Goal: Task Accomplishment & Management: Manage account settings

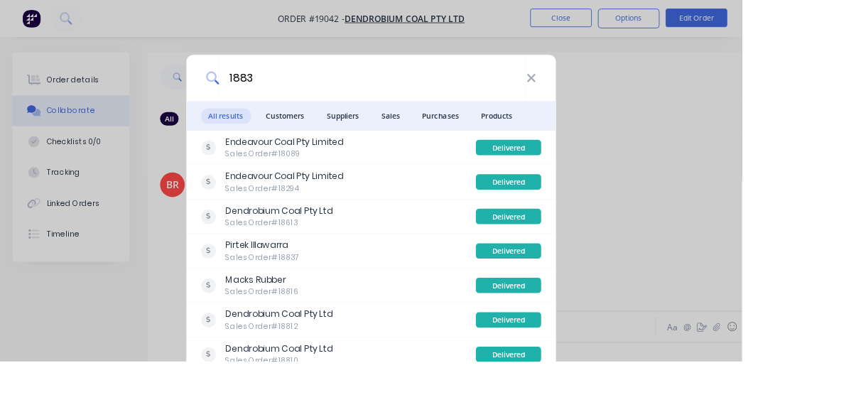
type input "18835"
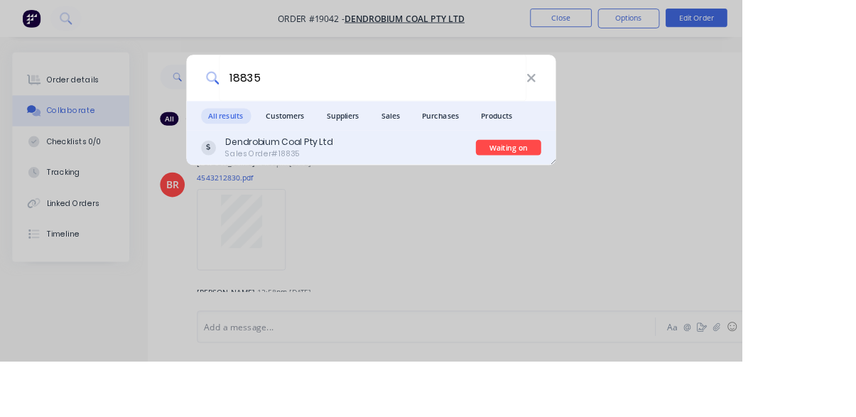
click at [425, 176] on div "Dendrobium Coal Pty Ltd Sales Order #18835" at bounding box center [390, 170] width 317 height 28
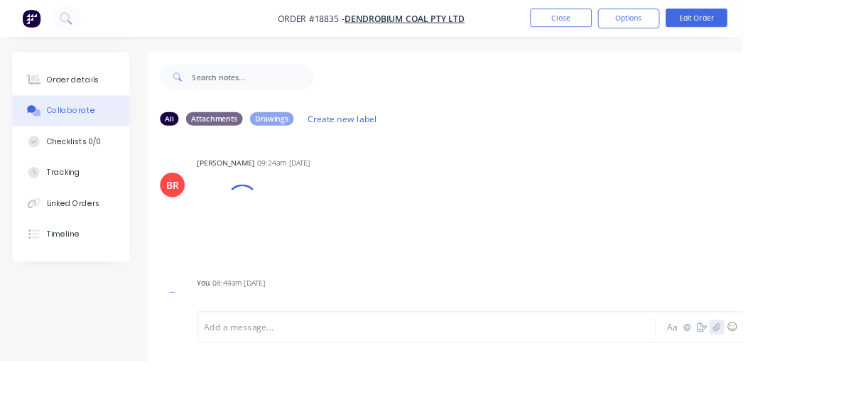
click at [827, 382] on icon "button" at bounding box center [826, 377] width 9 height 10
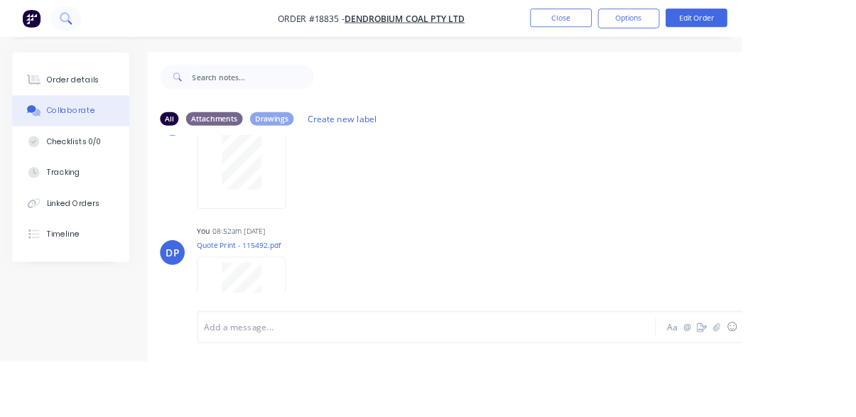
click at [81, 20] on icon at bounding box center [75, 20] width 13 height 13
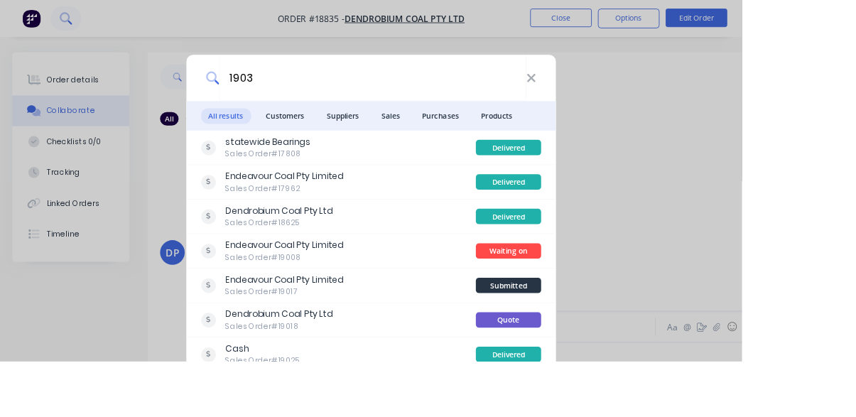
type input "19037"
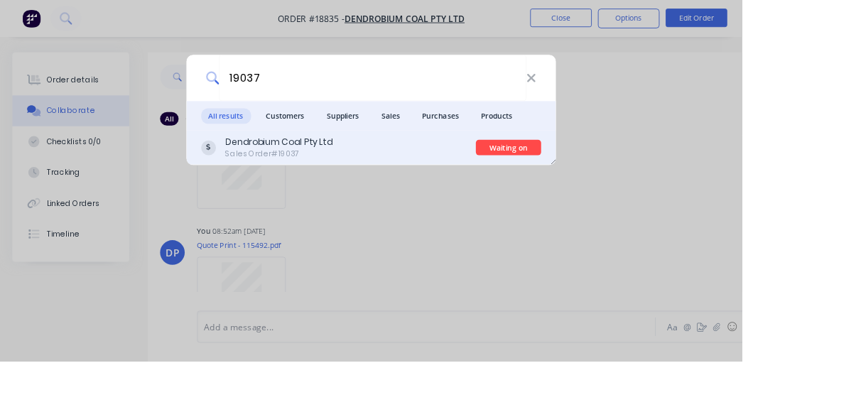
click at [416, 180] on div "Dendrobium Coal Pty Ltd Sales Order #19037" at bounding box center [390, 170] width 317 height 28
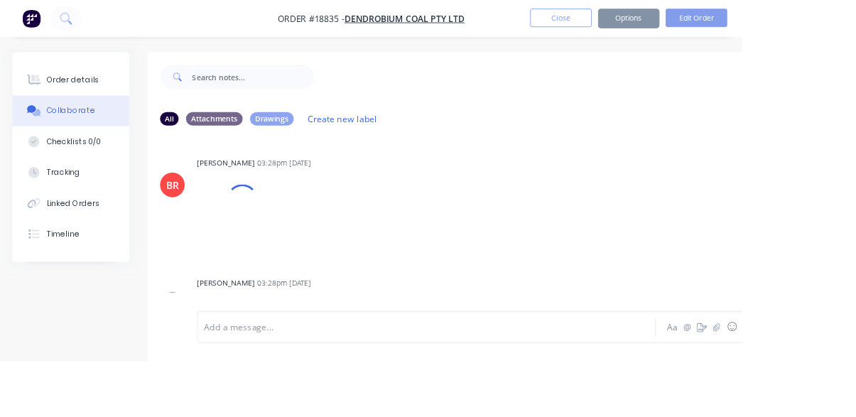
scroll to position [7, 0]
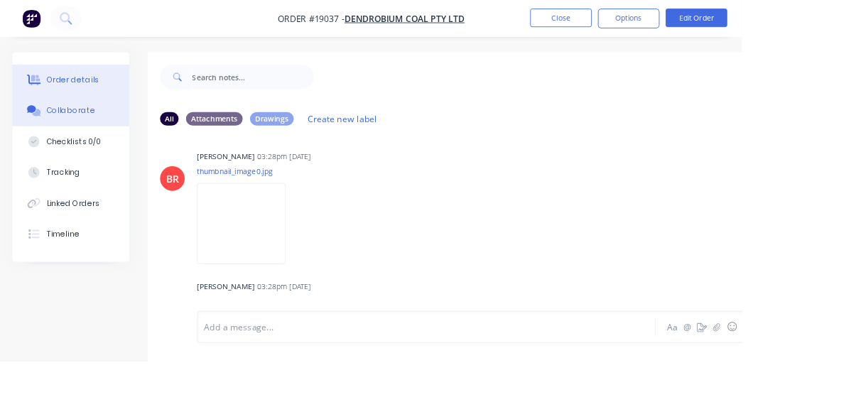
click at [68, 99] on button "Order details" at bounding box center [81, 93] width 135 height 36
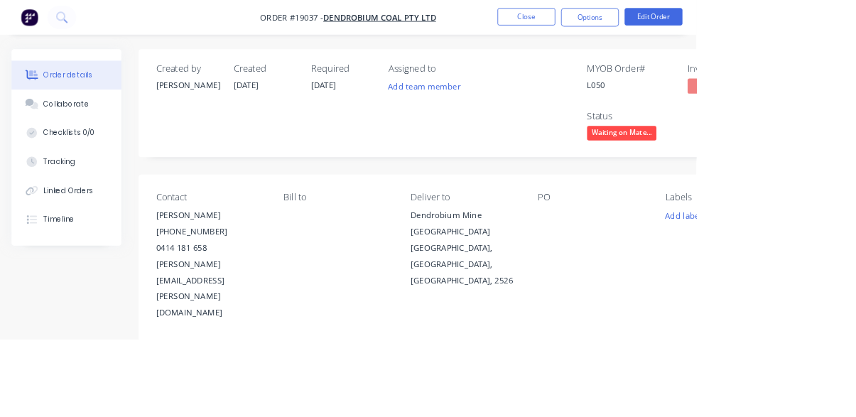
click at [765, 159] on span "Waiting on Mate..." at bounding box center [764, 164] width 85 height 18
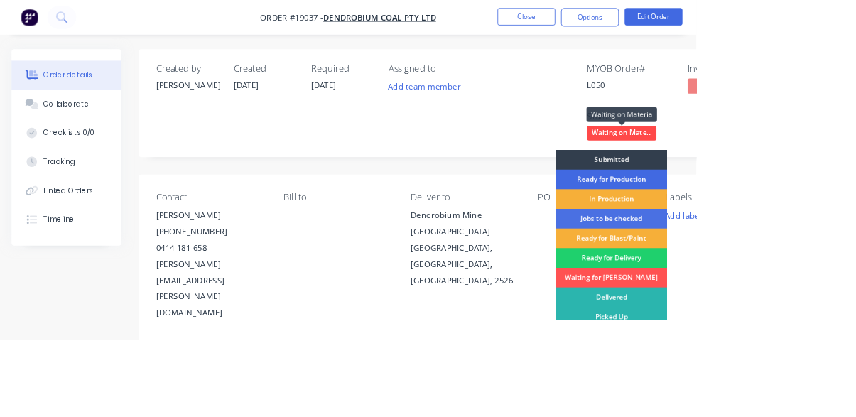
click at [778, 221] on div "Ready for Production" at bounding box center [751, 220] width 137 height 24
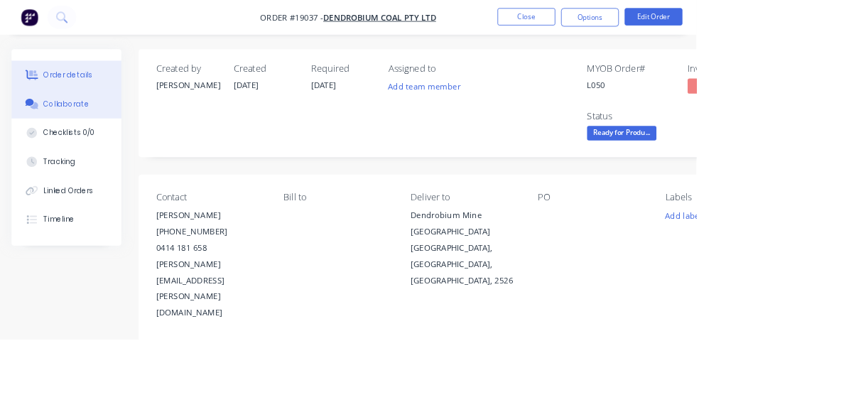
click at [60, 133] on div "Collaborate" at bounding box center [82, 127] width 56 height 13
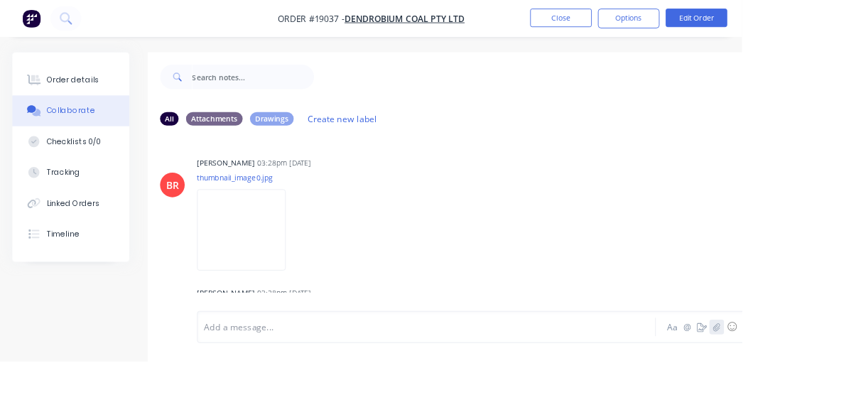
click at [827, 381] on icon "button" at bounding box center [826, 376] width 8 height 9
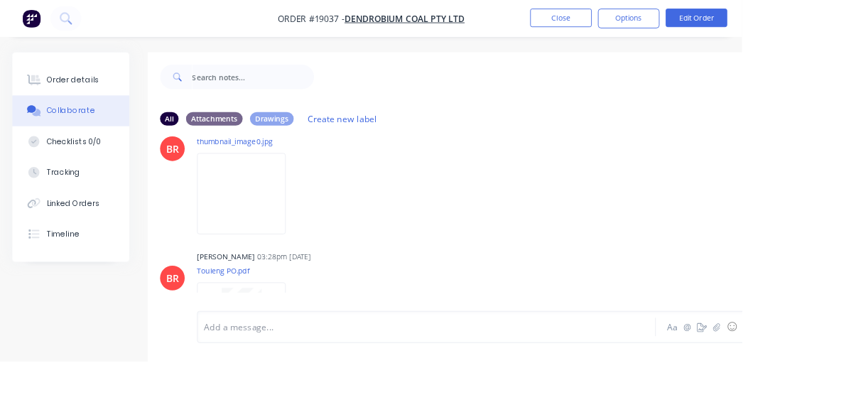
click at [92, 110] on button "Collaborate" at bounding box center [81, 128] width 135 height 36
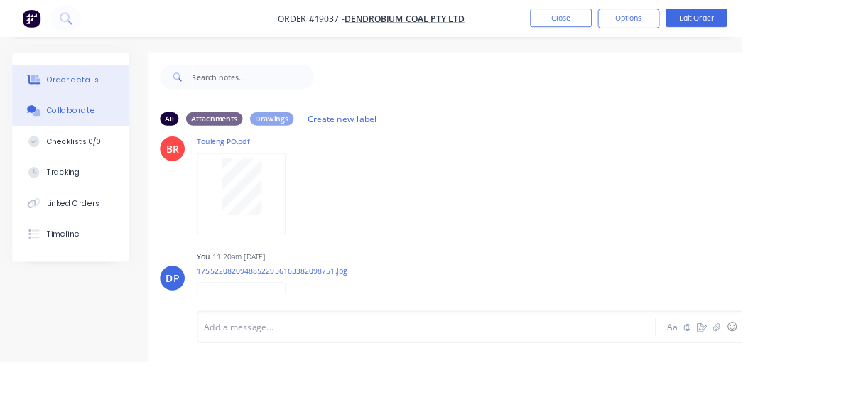
click at [70, 86] on div "Order details" at bounding box center [84, 92] width 60 height 13
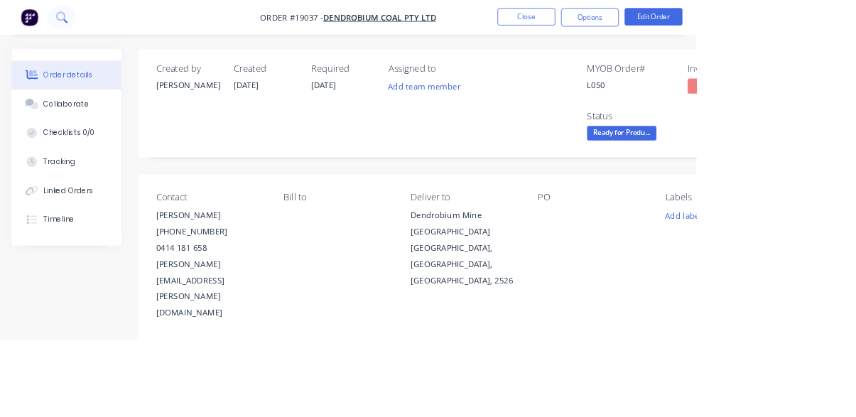
click at [80, 26] on icon at bounding box center [80, 25] width 5 height 5
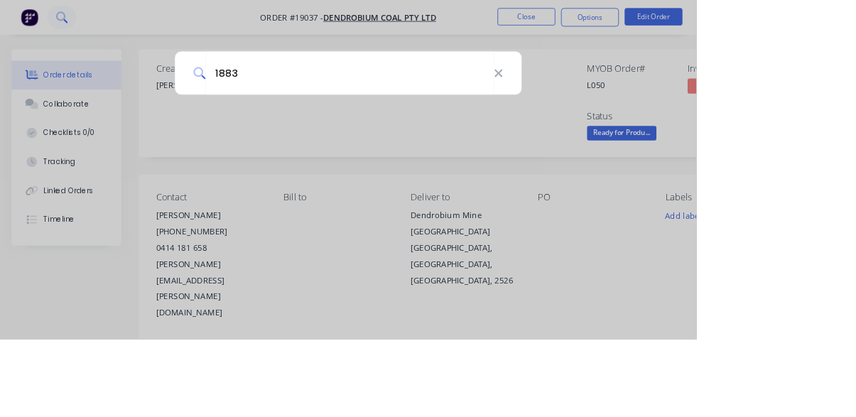
type input "18834"
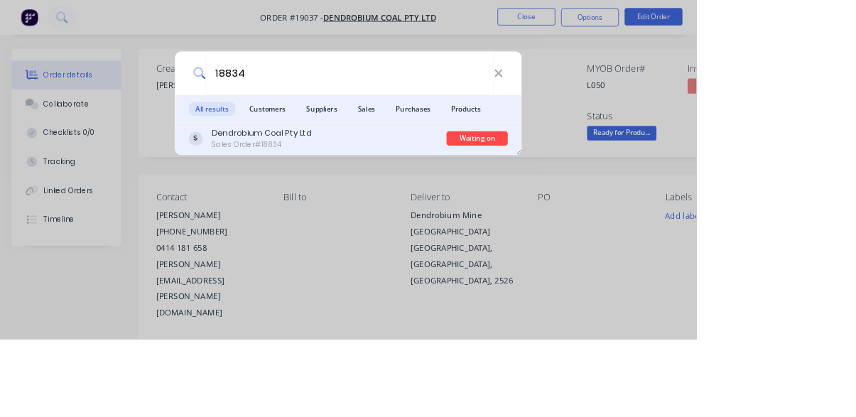
click at [447, 180] on div "Dendrobium Coal Pty Ltd Sales Order #18834" at bounding box center [390, 170] width 317 height 28
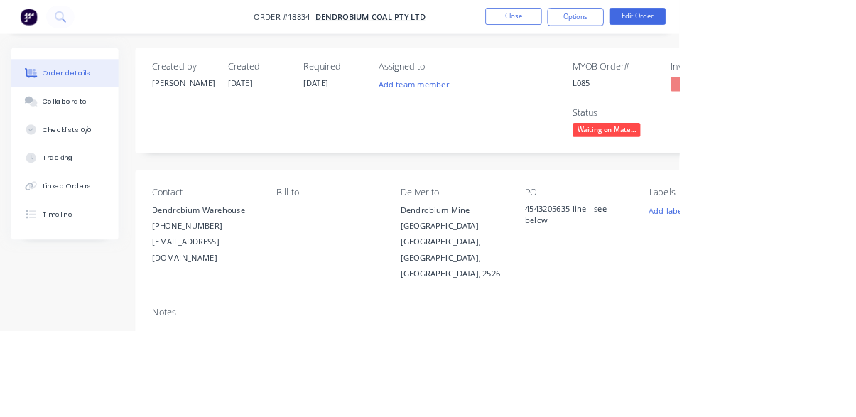
click at [773, 159] on span "Waiting on Mate..." at bounding box center [764, 164] width 85 height 18
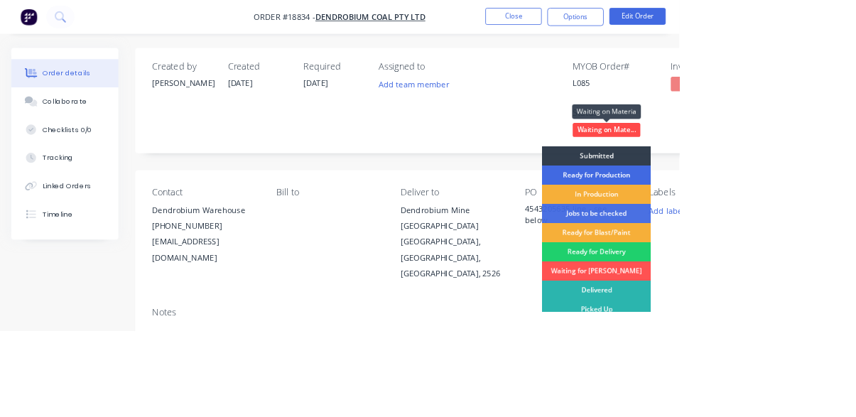
click at [774, 224] on div "Ready for Production" at bounding box center [751, 220] width 137 height 24
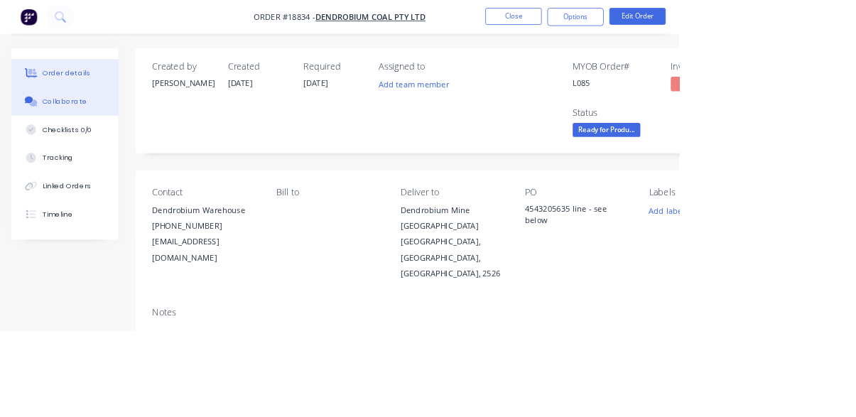
click at [77, 133] on div "Collaborate" at bounding box center [82, 127] width 56 height 13
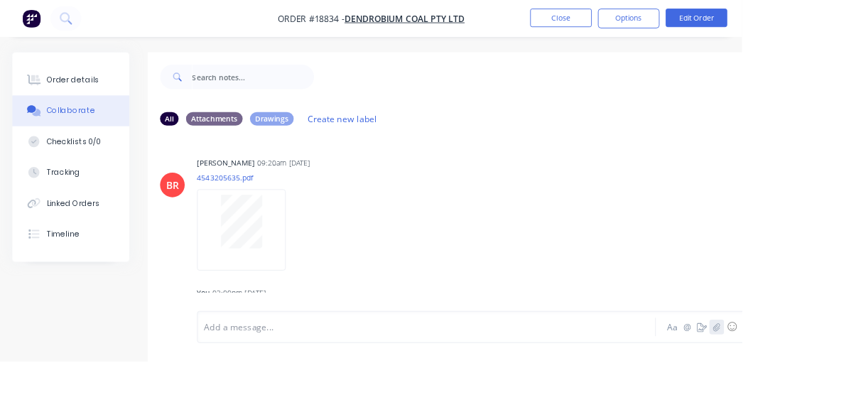
click at [830, 382] on icon "button" at bounding box center [826, 377] width 9 height 10
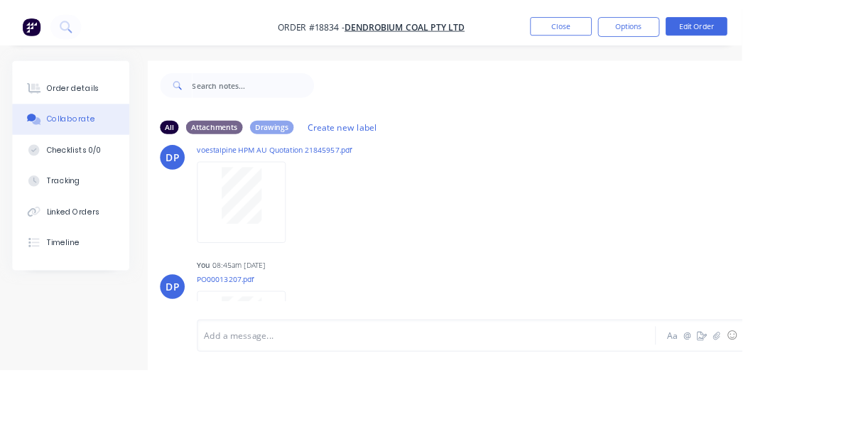
scroll to position [638, 0]
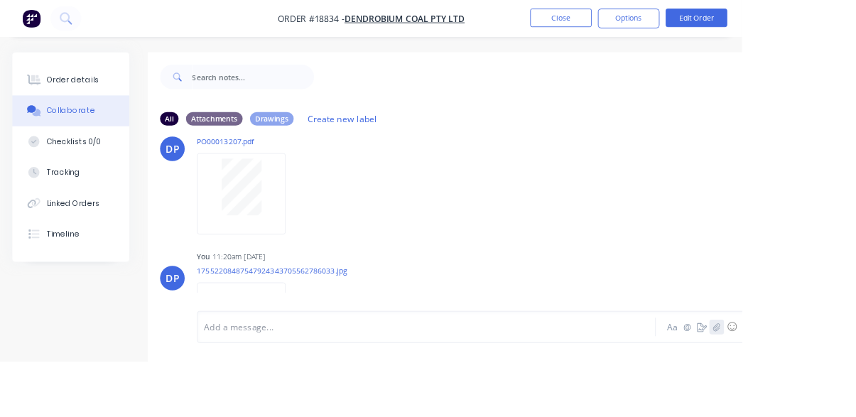
click at [827, 382] on icon "button" at bounding box center [826, 377] width 9 height 10
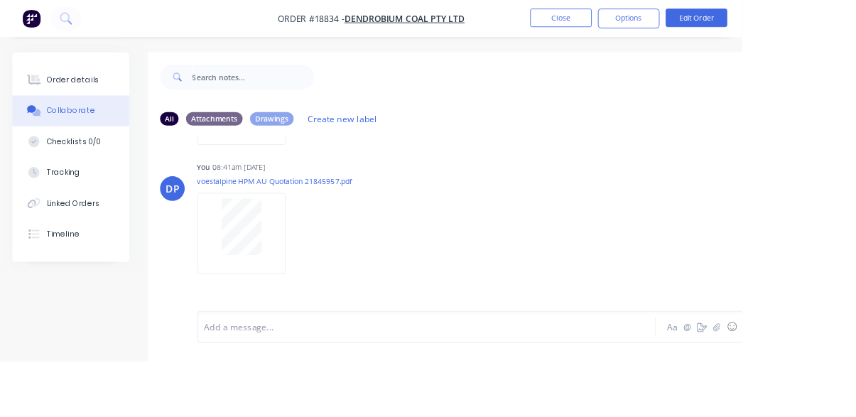
scroll to position [787, 0]
